Goal: Information Seeking & Learning: Learn about a topic

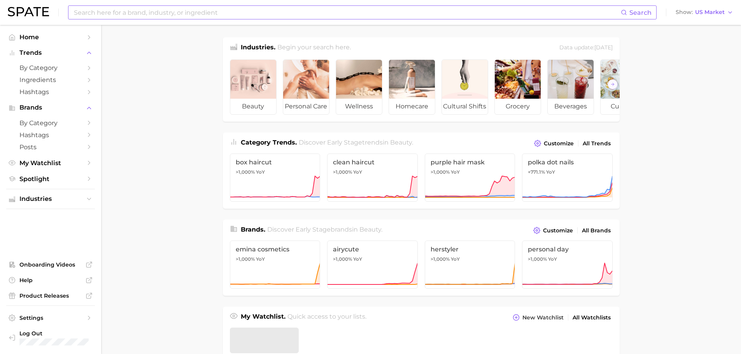
click at [346, 15] on input at bounding box center [347, 12] width 548 height 13
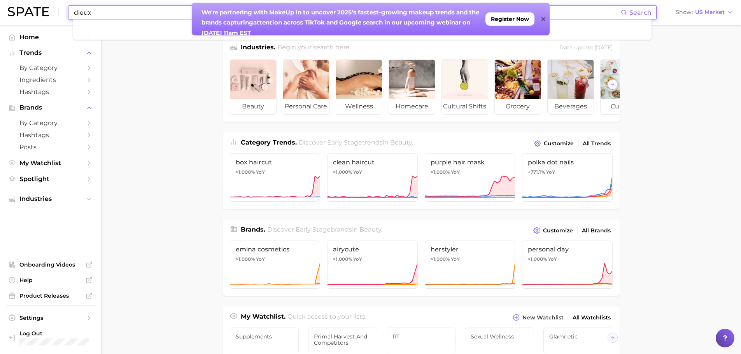
type input "dieux"
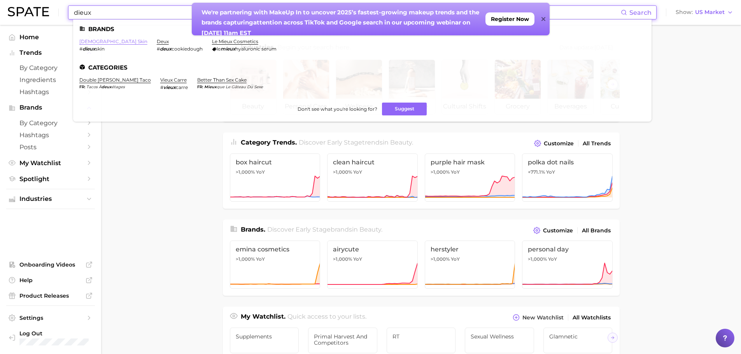
click at [94, 40] on link "dieux skin" at bounding box center [113, 41] width 68 height 6
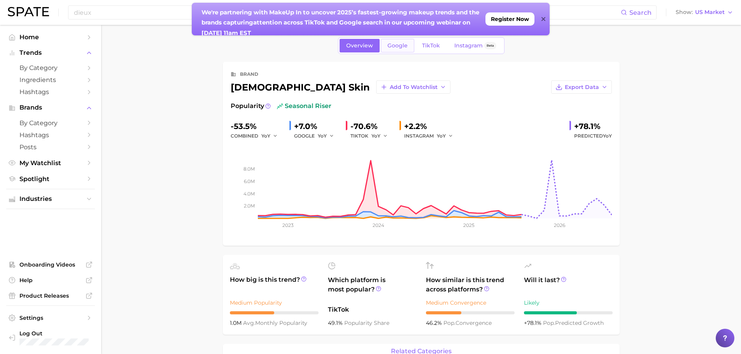
click at [397, 44] on span "Google" at bounding box center [397, 45] width 20 height 7
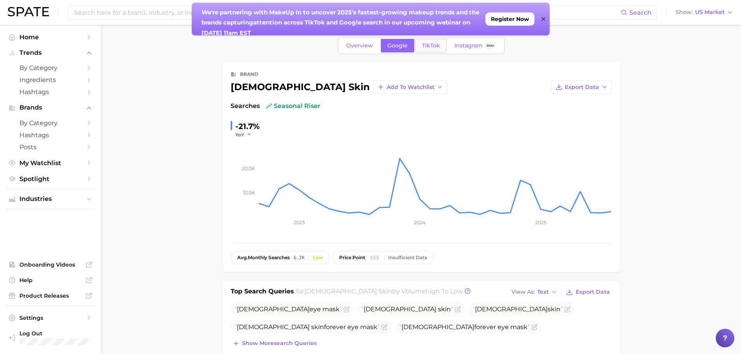
click at [432, 41] on link "TikTok" at bounding box center [430, 46] width 31 height 14
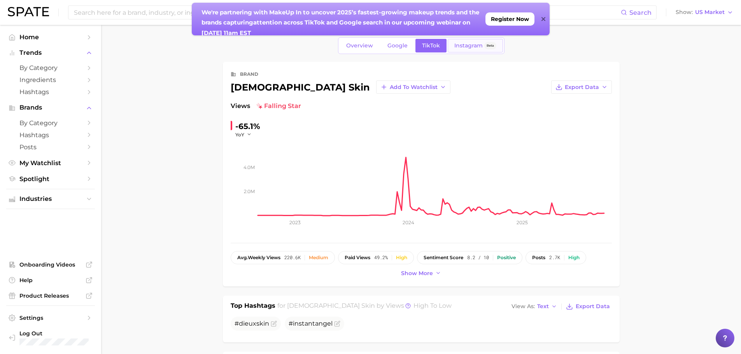
click at [464, 39] on link "Instagram Beta" at bounding box center [475, 46] width 55 height 14
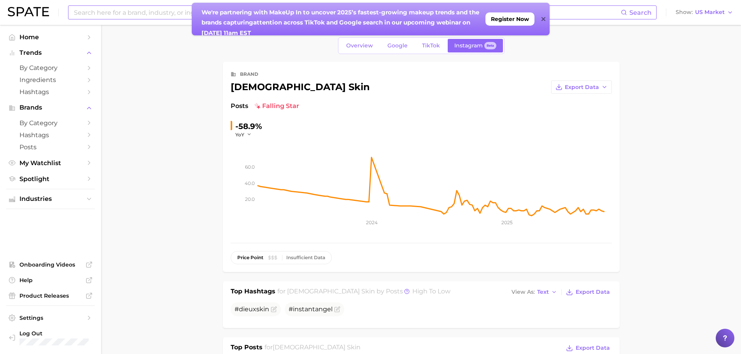
click at [138, 13] on input at bounding box center [347, 12] width 548 height 13
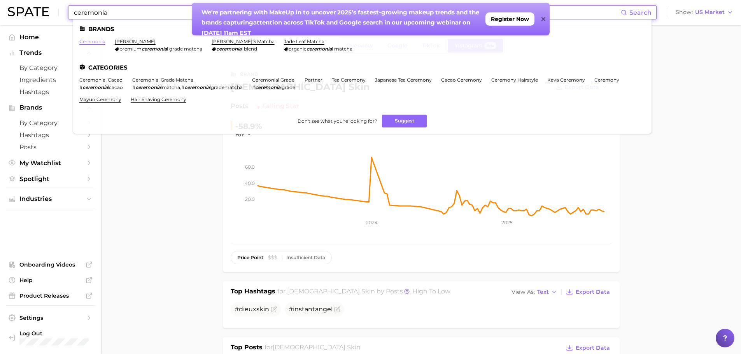
type input "ceremonia"
click at [87, 42] on link "ceremonia" at bounding box center [92, 41] width 26 height 6
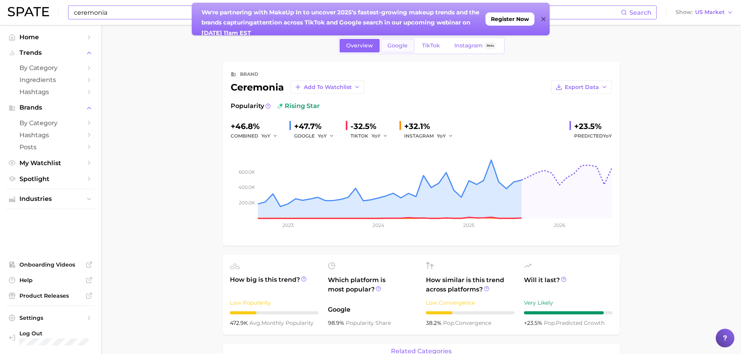
click at [387, 44] on span "Google" at bounding box center [397, 45] width 20 height 7
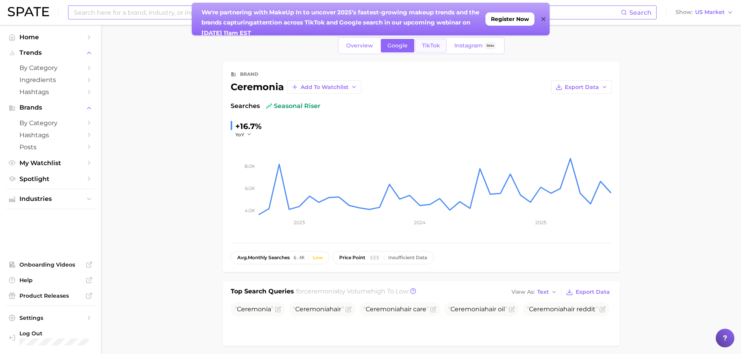
click at [434, 46] on span "TikTok" at bounding box center [431, 45] width 18 height 7
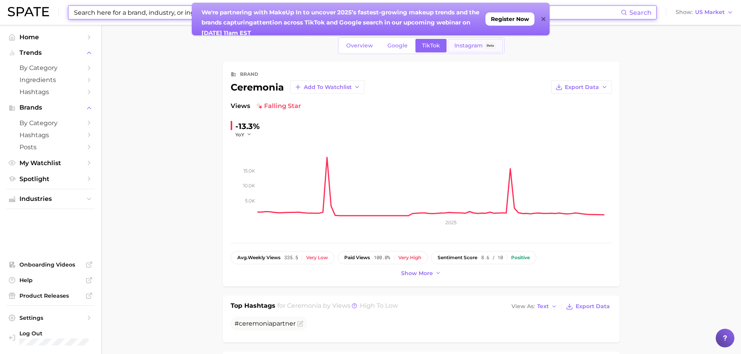
click at [483, 51] on link "Instagram Beta" at bounding box center [475, 46] width 55 height 14
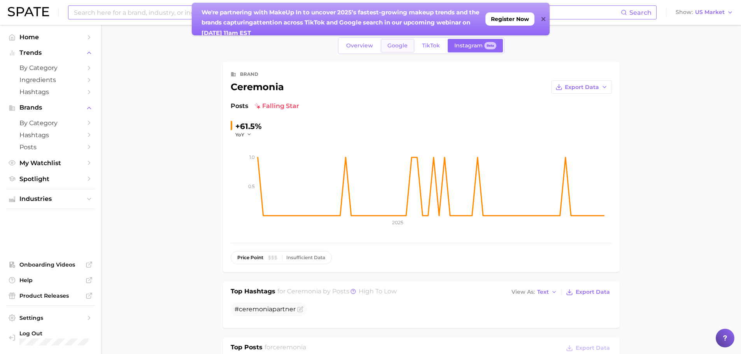
click at [392, 46] on span "Google" at bounding box center [397, 45] width 20 height 7
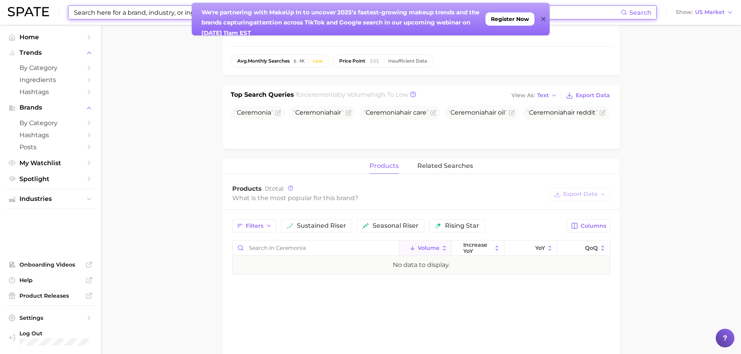
scroll to position [117, 0]
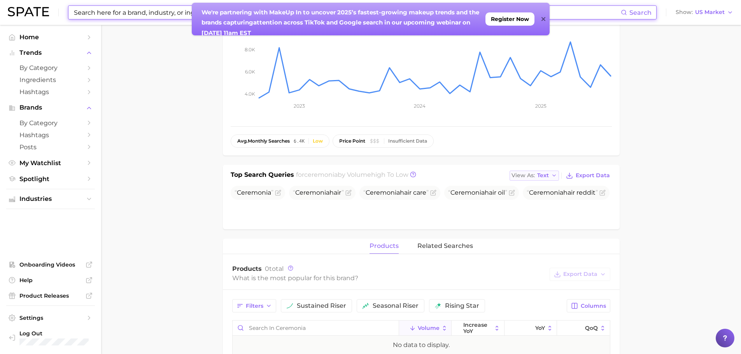
click at [545, 175] on span "Text" at bounding box center [543, 175] width 12 height 4
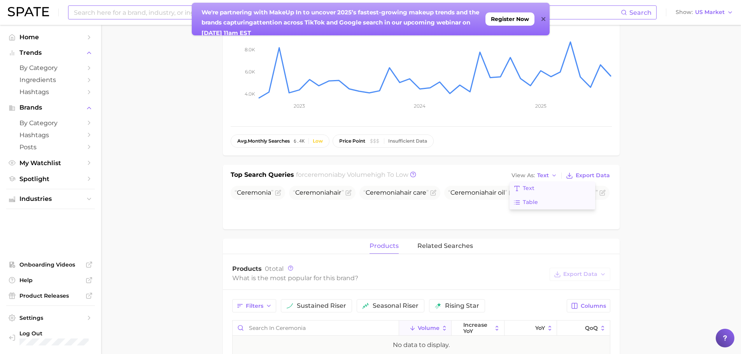
click at [565, 202] on button "Table" at bounding box center [552, 203] width 86 height 14
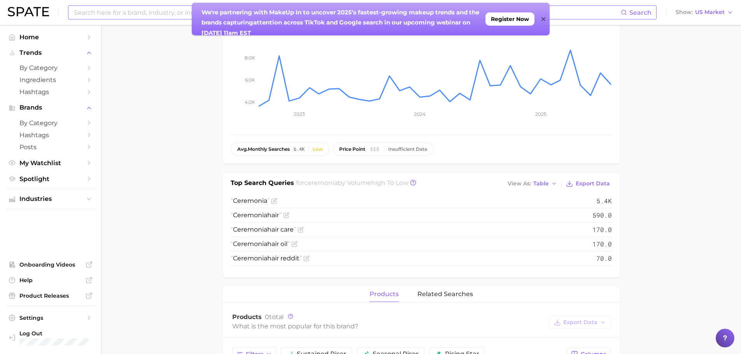
scroll to position [0, 0]
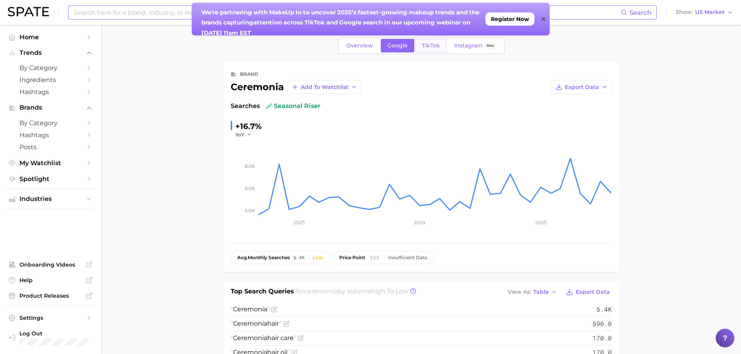
click at [424, 42] on span "TikTok" at bounding box center [431, 45] width 18 height 7
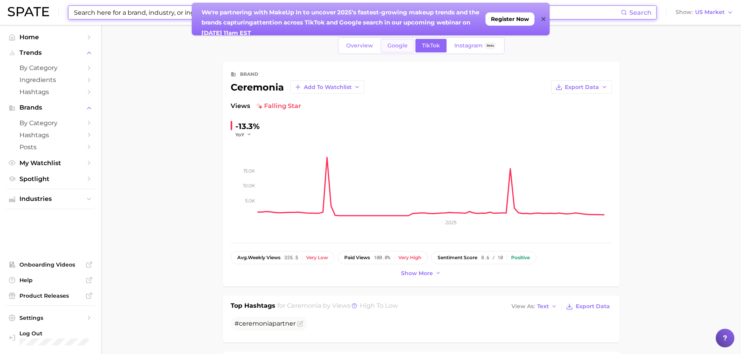
click at [396, 45] on span "Google" at bounding box center [397, 45] width 20 height 7
